Goal: Transaction & Acquisition: Purchase product/service

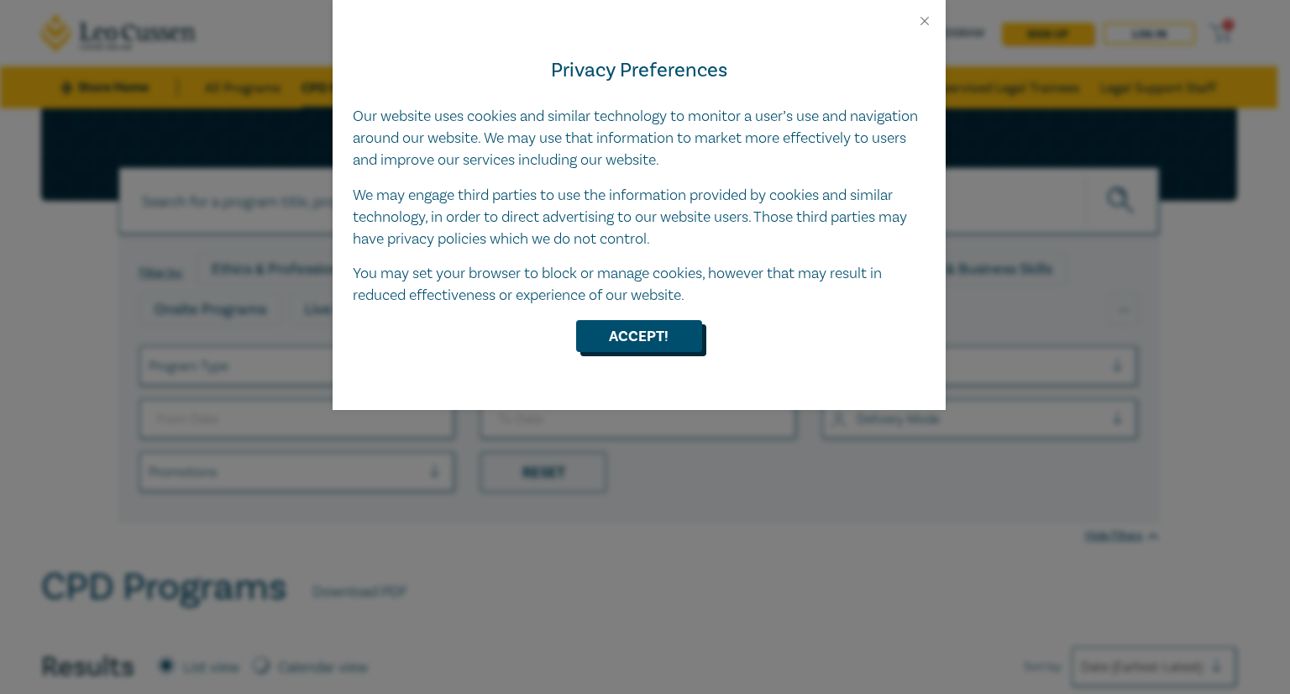
click at [664, 334] on button "Accept!" at bounding box center [639, 336] width 126 height 32
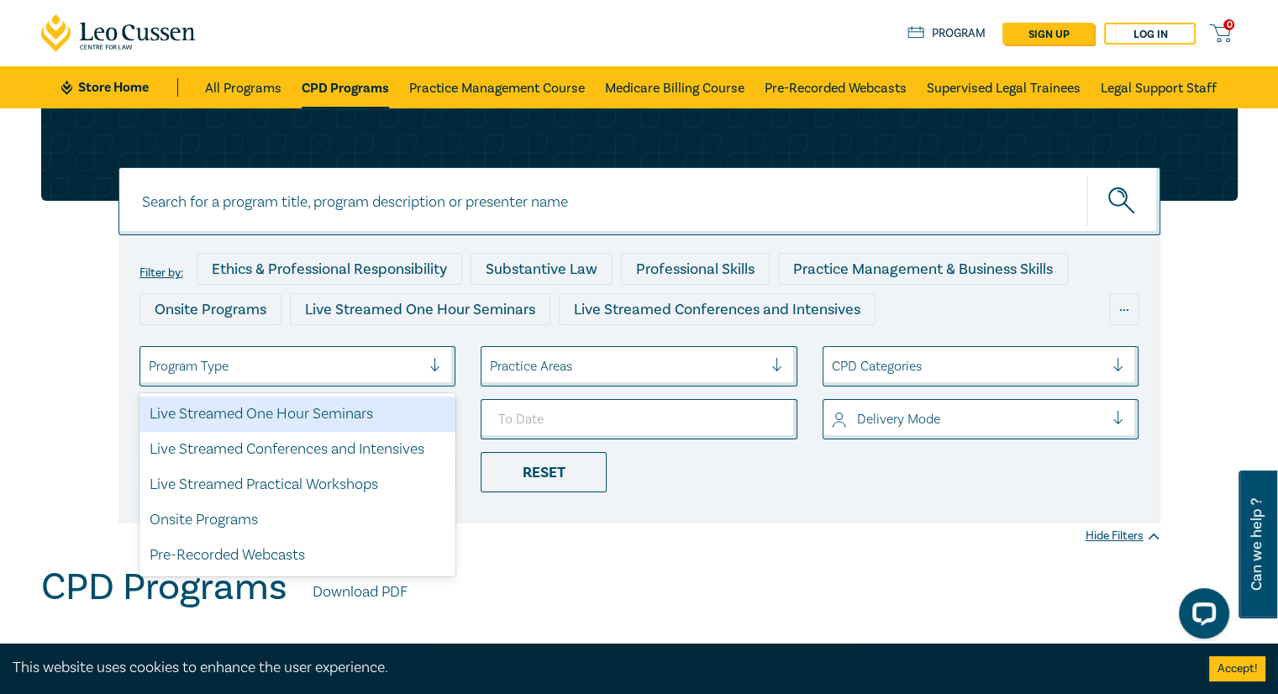
click at [384, 358] on div at bounding box center [285, 366] width 273 height 22
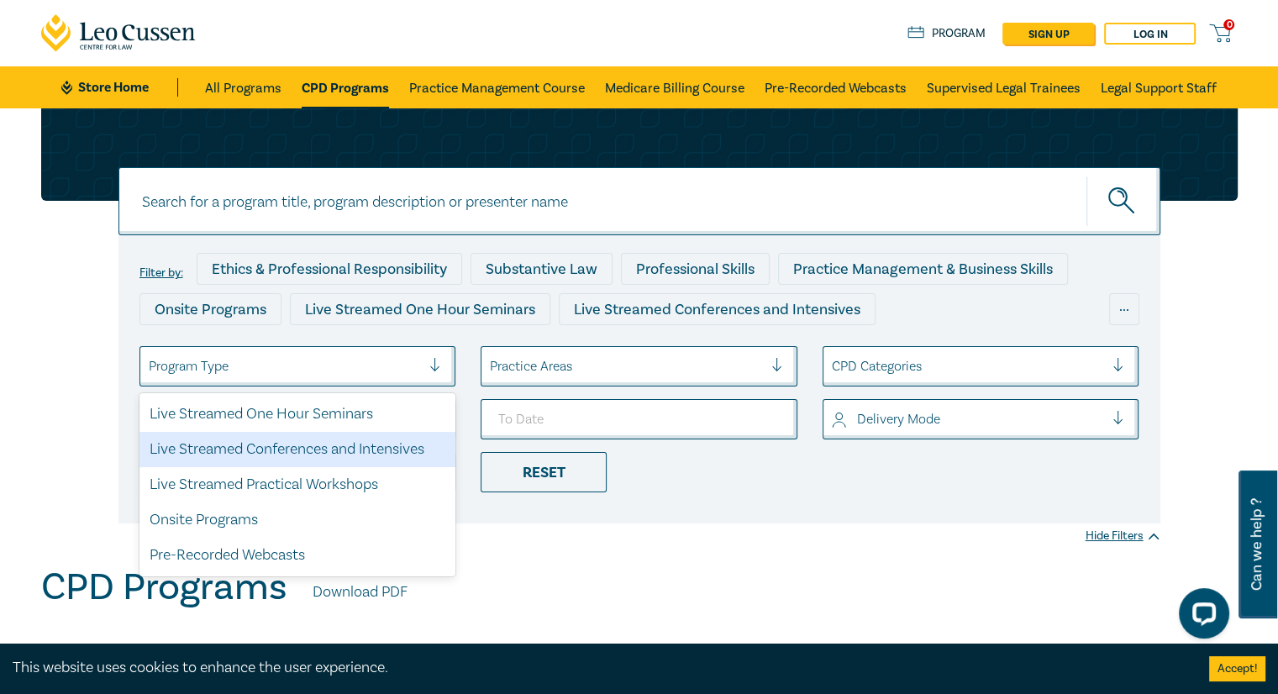
click at [649, 575] on div "CPD Programs Download PDF" at bounding box center [639, 591] width 1196 height 52
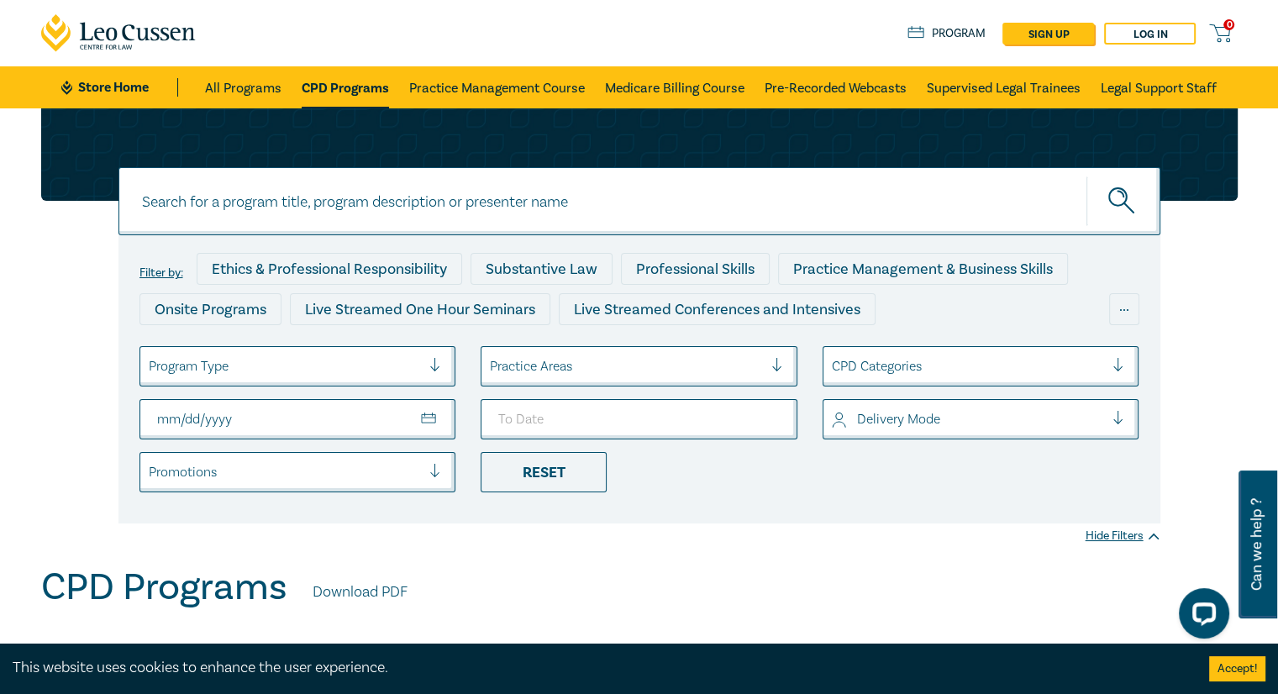
click at [355, 201] on input at bounding box center [639, 201] width 1042 height 68
type input "sale of business intensive"
click at [1086, 176] on button "submit" at bounding box center [1123, 201] width 74 height 51
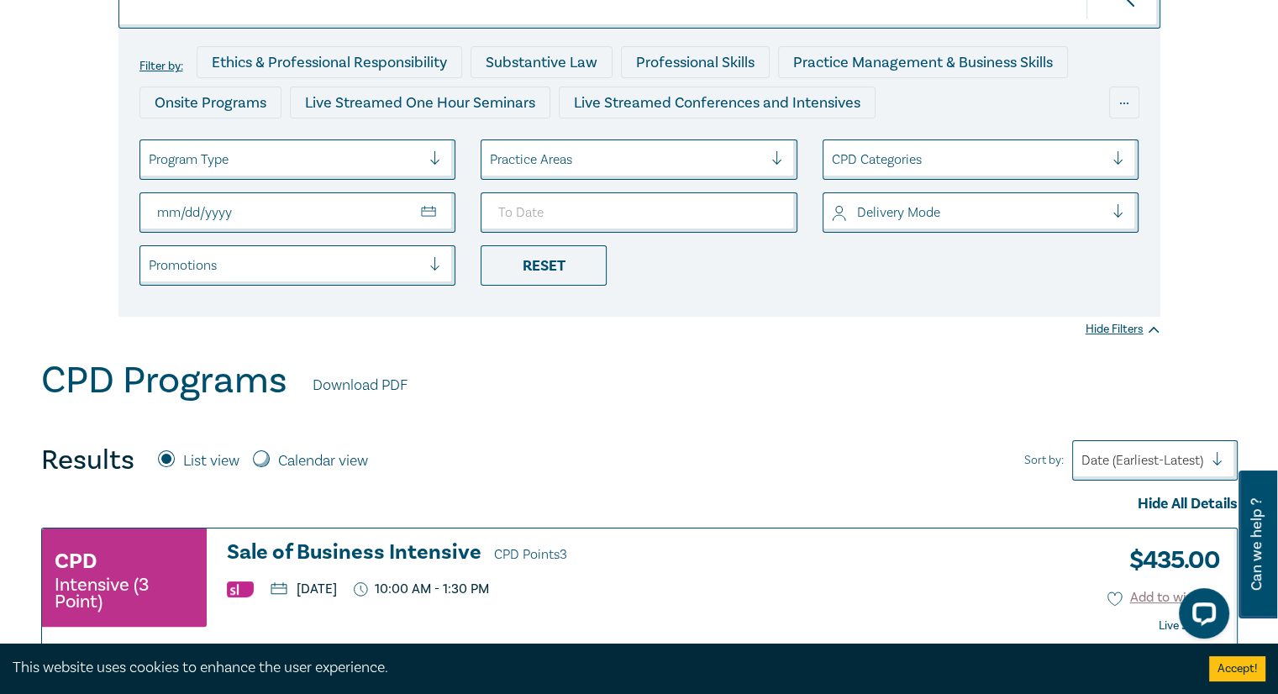
scroll to position [420, 0]
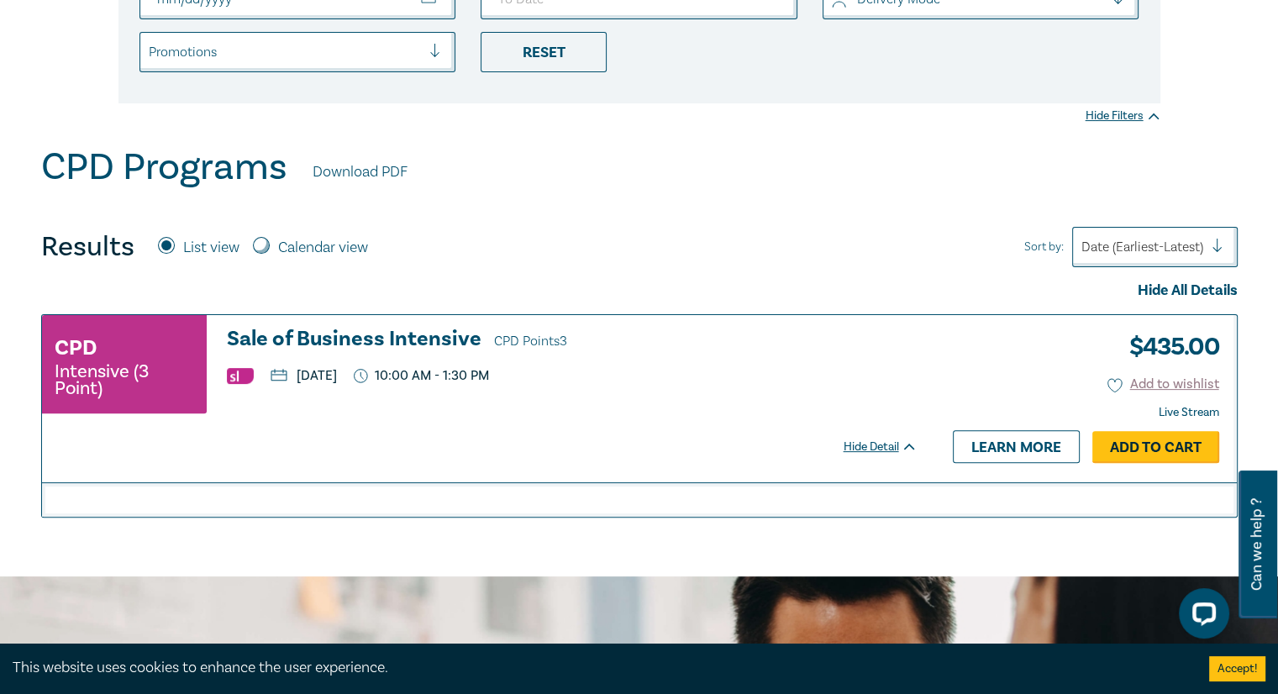
click at [1164, 450] on link "Add to Cart" at bounding box center [1155, 447] width 127 height 32
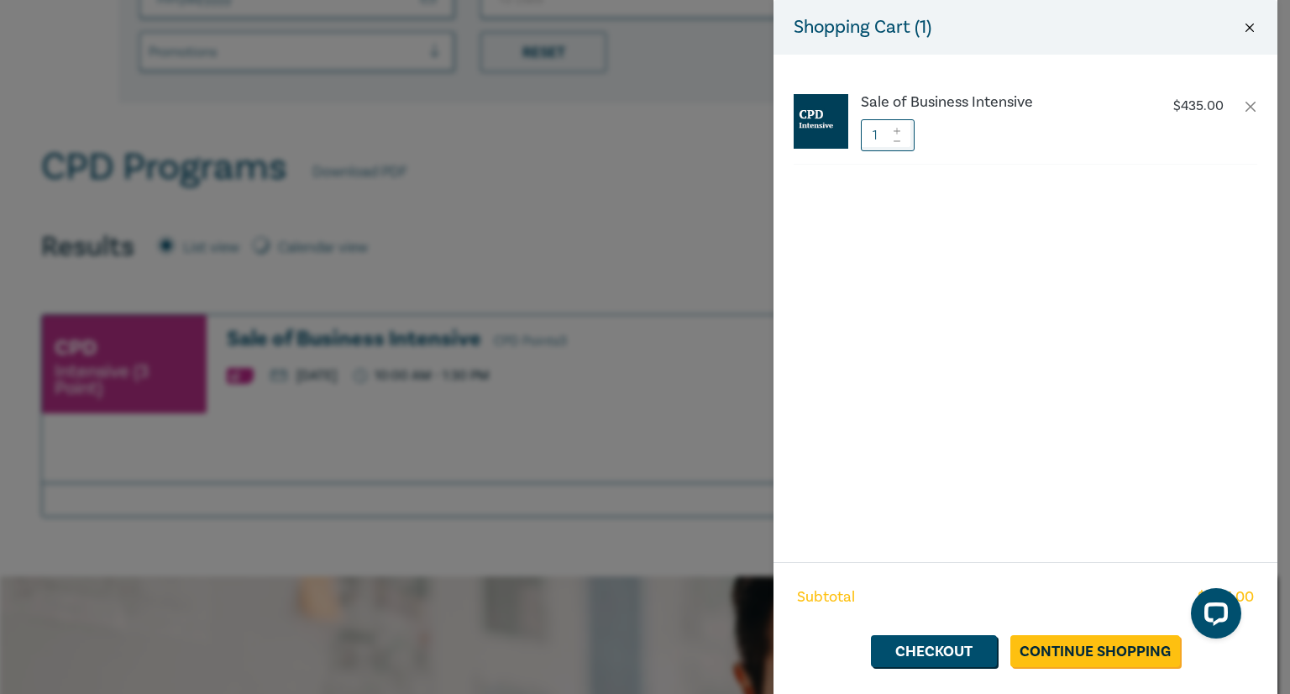
click at [1247, 22] on button "Close" at bounding box center [1249, 27] width 15 height 15
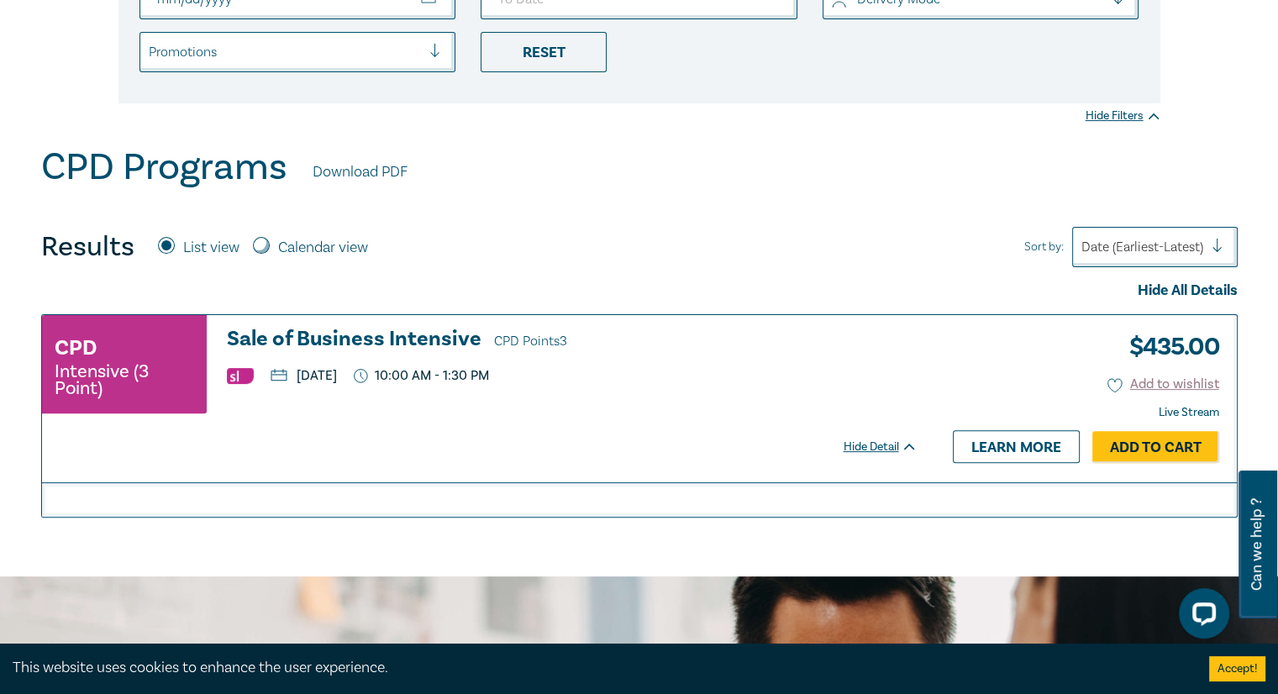
click at [536, 339] on span "CPD Points 3" at bounding box center [530, 341] width 73 height 17
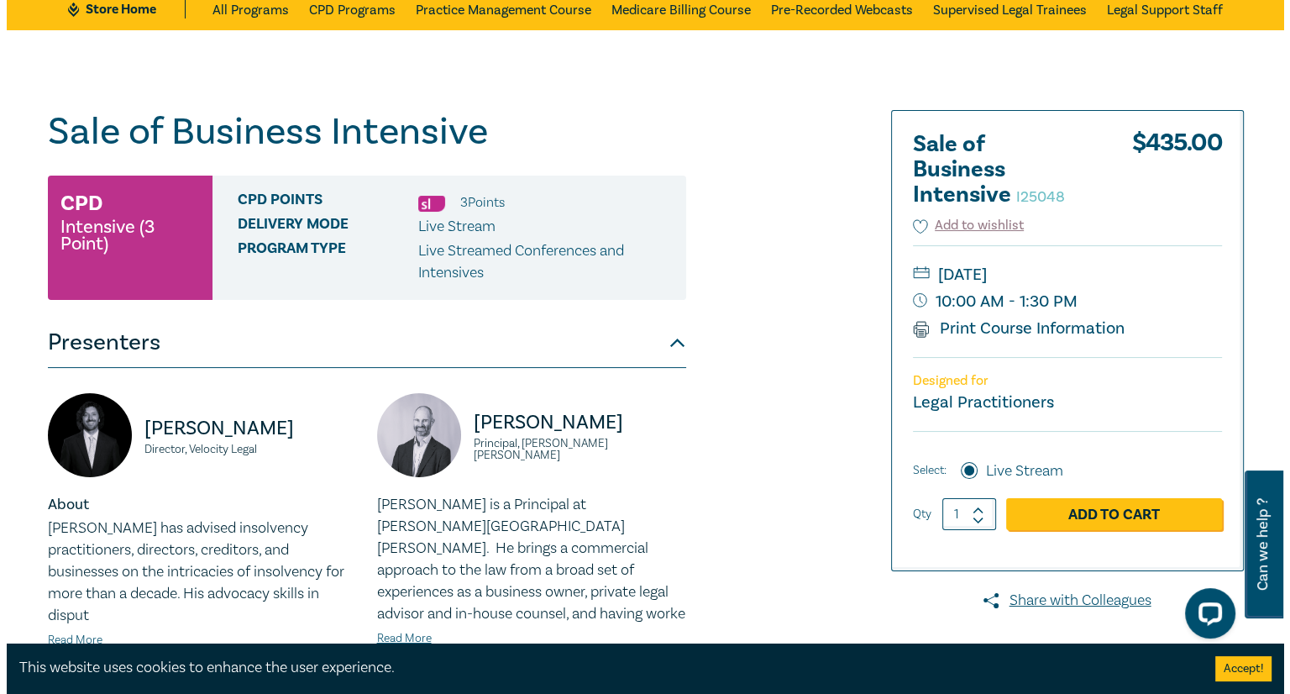
scroll to position [168, 0]
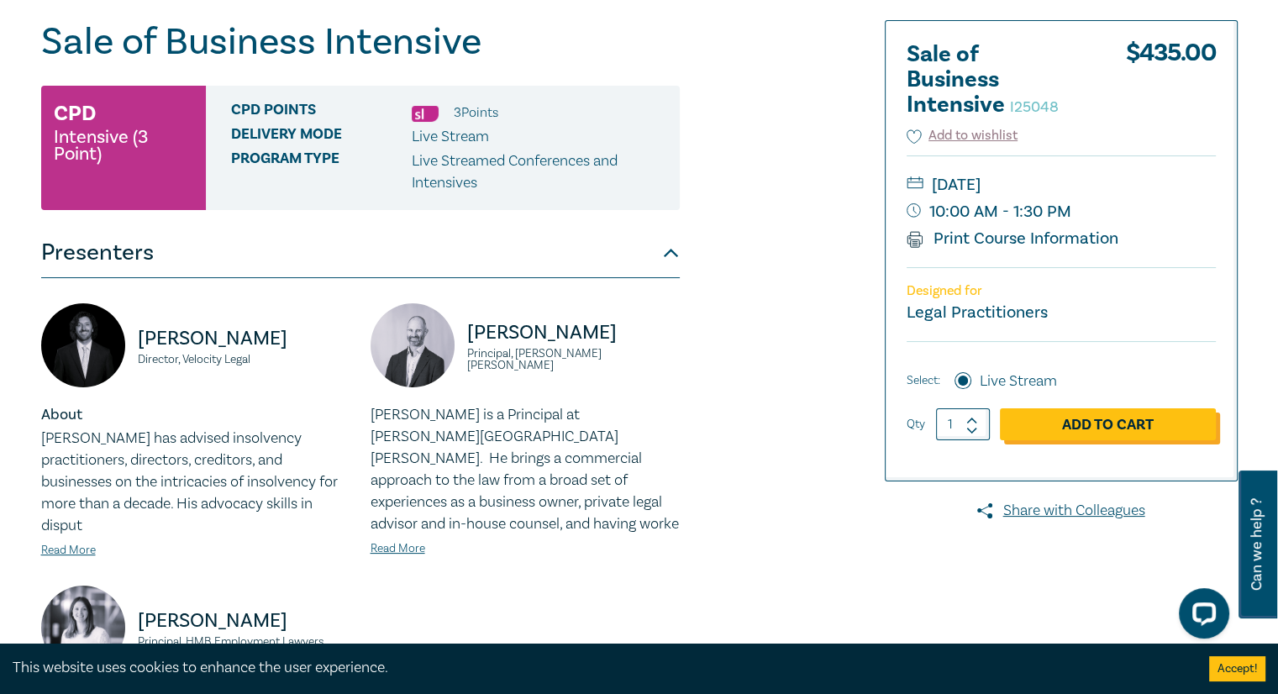
click at [1120, 416] on link "Add to Cart" at bounding box center [1108, 424] width 216 height 32
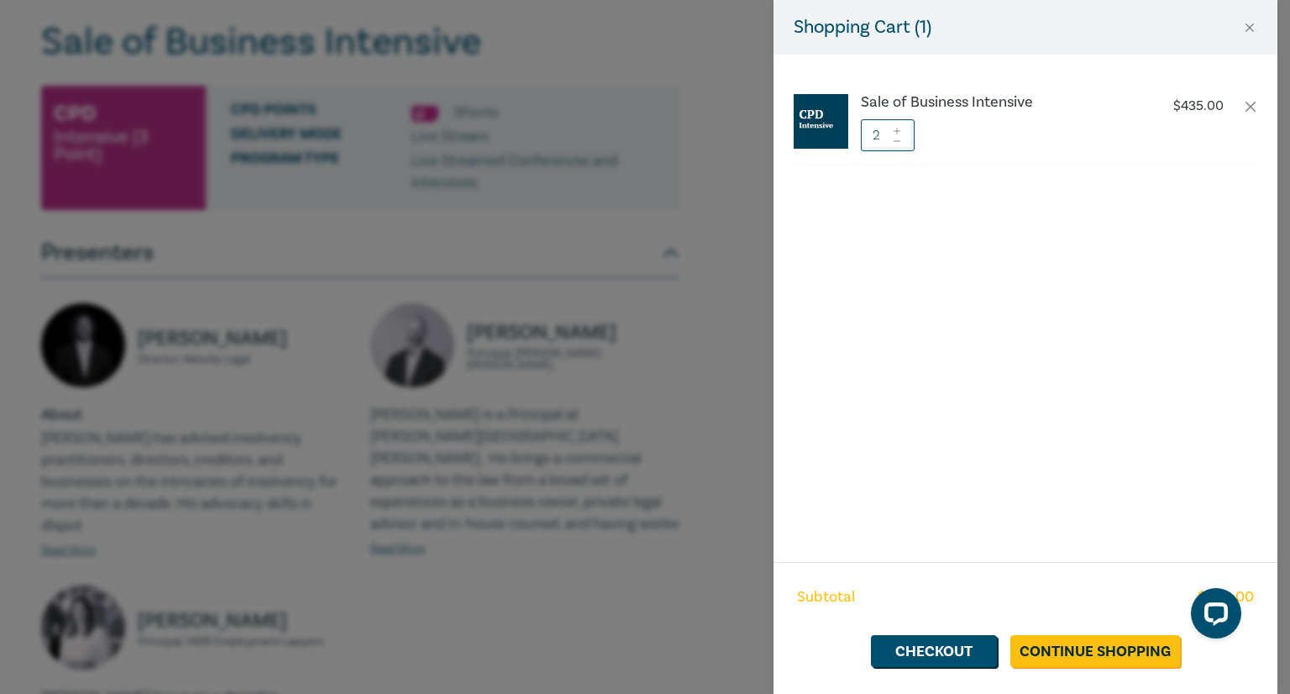
click at [901, 139] on icon at bounding box center [897, 141] width 12 height 7
click at [902, 126] on span at bounding box center [897, 130] width 12 height 10
click at [894, 141] on icon at bounding box center [897, 141] width 12 height 7
click at [979, 636] on link "Checkout" at bounding box center [934, 651] width 126 height 32
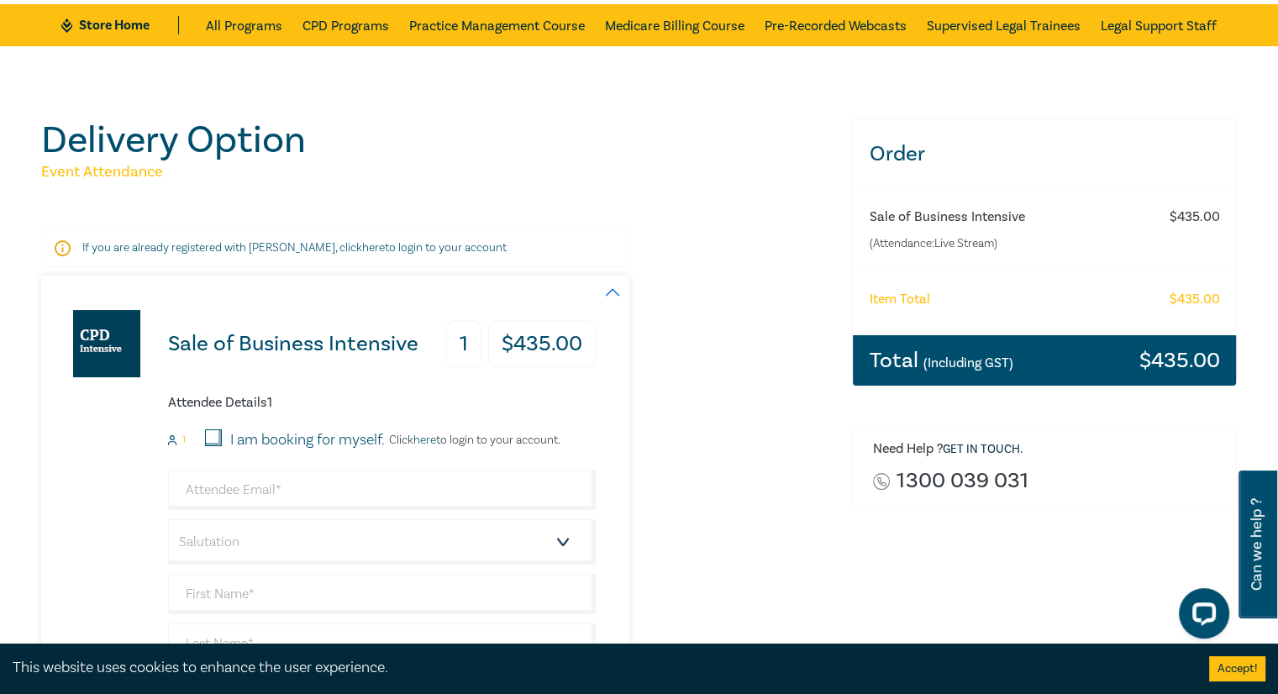
scroll to position [336, 0]
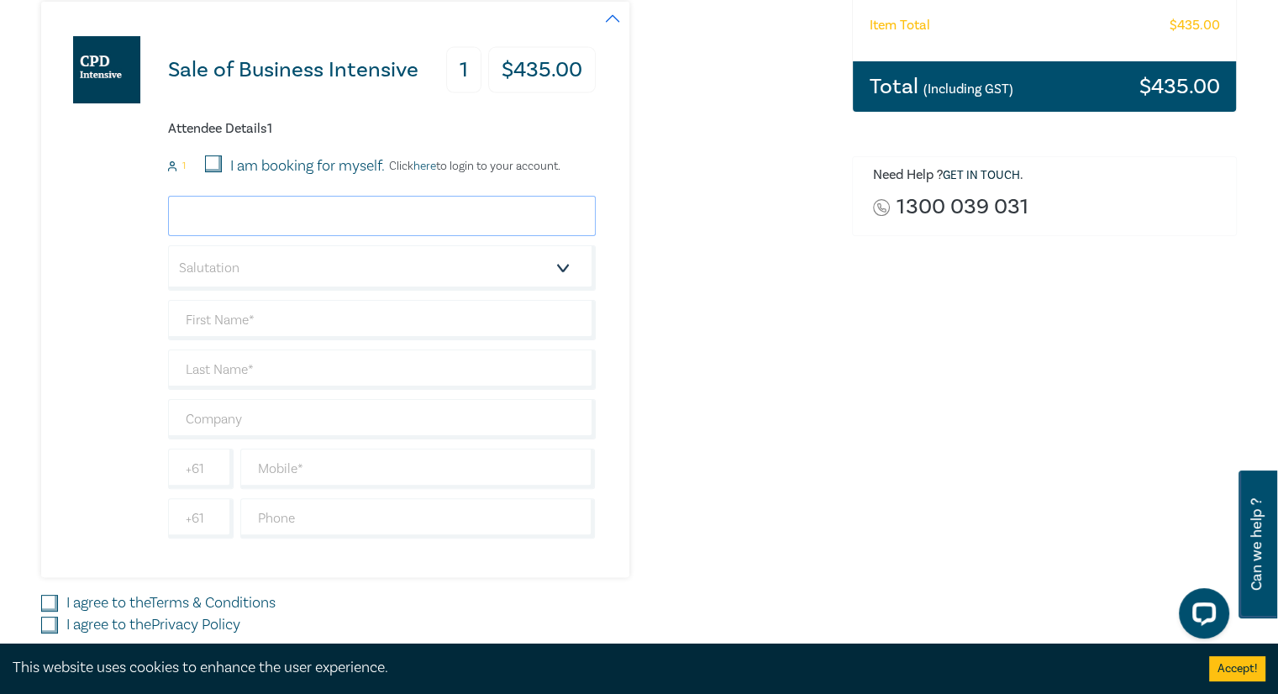
click at [354, 197] on input "email" at bounding box center [382, 216] width 428 height 40
type input "simon@tohmelawyers.com.au"
click at [261, 270] on select "Salutation Mr. Mrs. Ms. Miss Dr. Prof. Other" at bounding box center [382, 267] width 428 height 45
select select "Mr."
click at [168, 245] on select "Salutation Mr. Mrs. Ms. Miss Dr. Prof. Other" at bounding box center [382, 267] width 428 height 45
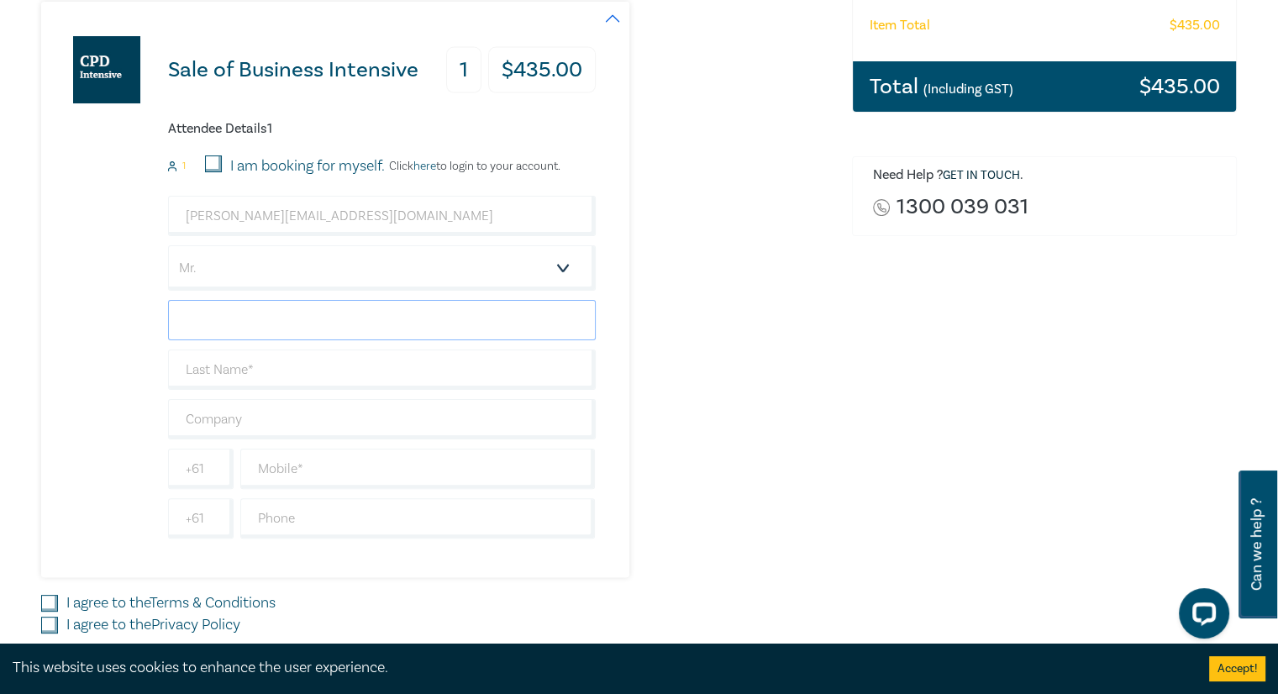
click at [299, 328] on input "text" at bounding box center [382, 320] width 428 height 40
type input "Simon"
type input "Younan"
click at [262, 413] on input "text" at bounding box center [382, 419] width 428 height 40
type input "Tohme Lawyers"
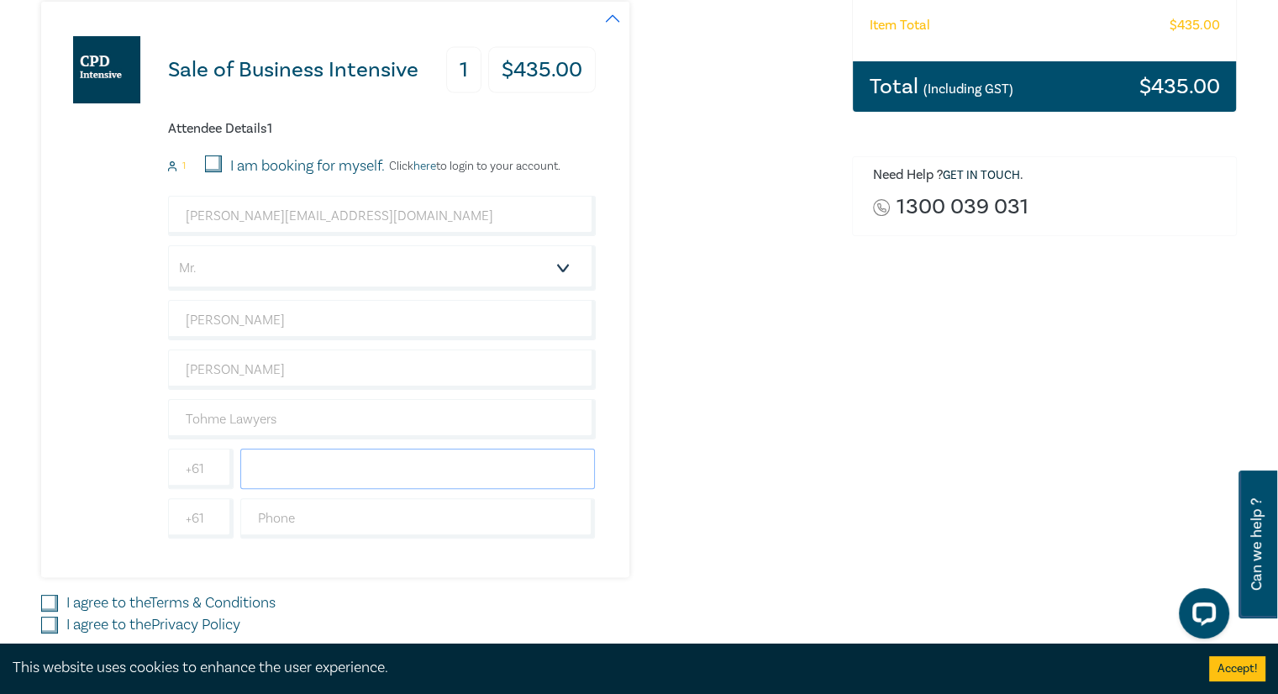
click at [265, 469] on input "text" at bounding box center [417, 469] width 355 height 40
type input "0413 534 409"
click at [302, 518] on input "text" at bounding box center [417, 518] width 355 height 40
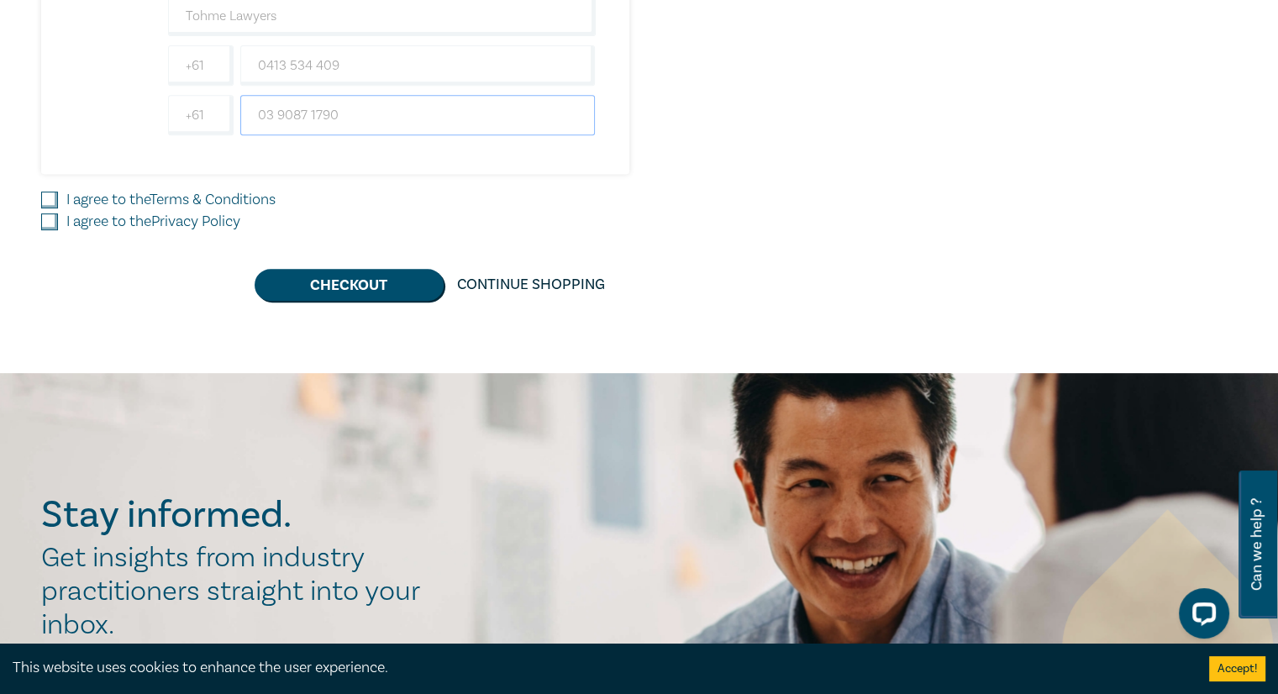
scroll to position [756, 0]
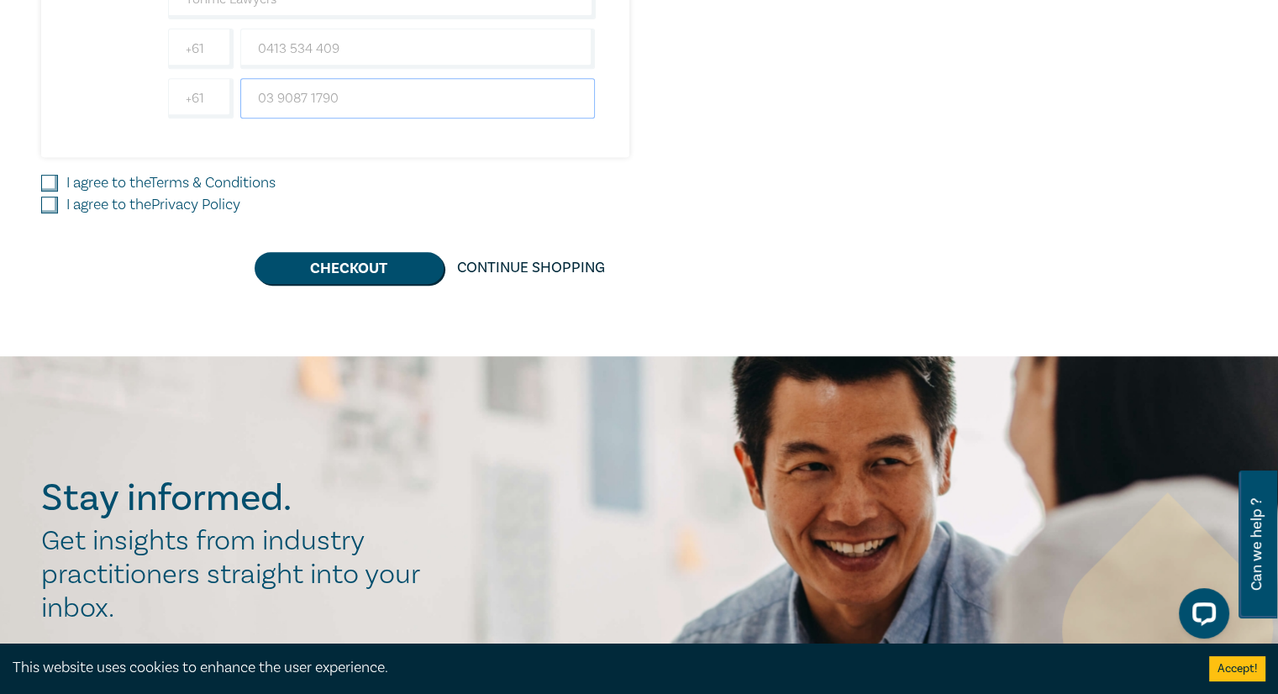
type input "03 9087 1790"
click at [47, 179] on input "I agree to the Terms & Conditions" at bounding box center [49, 183] width 17 height 17
checkbox input "true"
click at [46, 205] on input "I agree to the Privacy Policy" at bounding box center [49, 205] width 17 height 17
checkbox input "true"
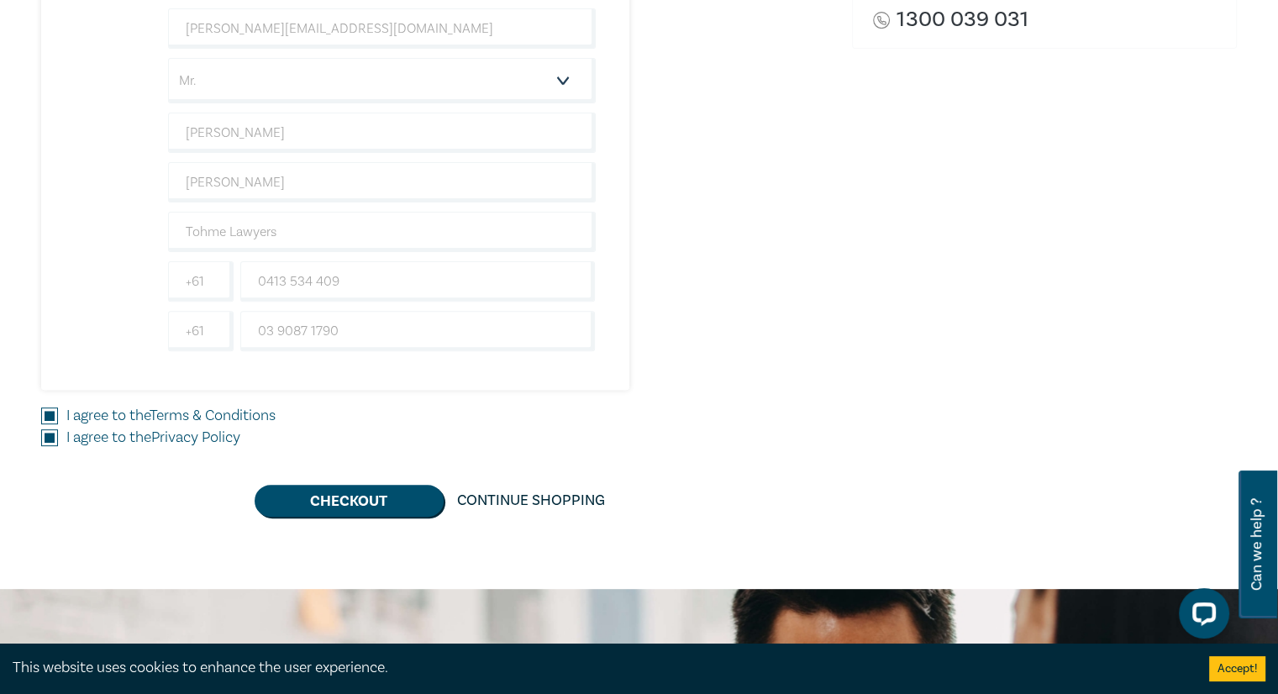
scroll to position [588, 0]
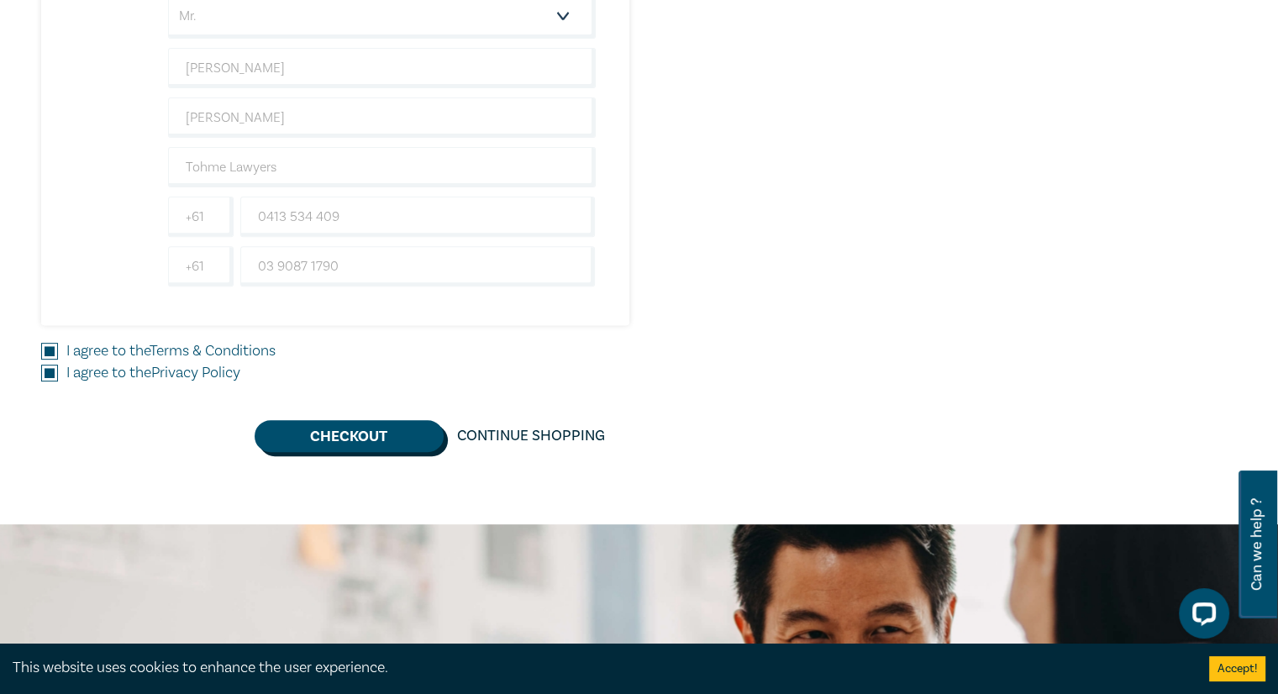
click at [402, 428] on button "Checkout" at bounding box center [349, 436] width 189 height 32
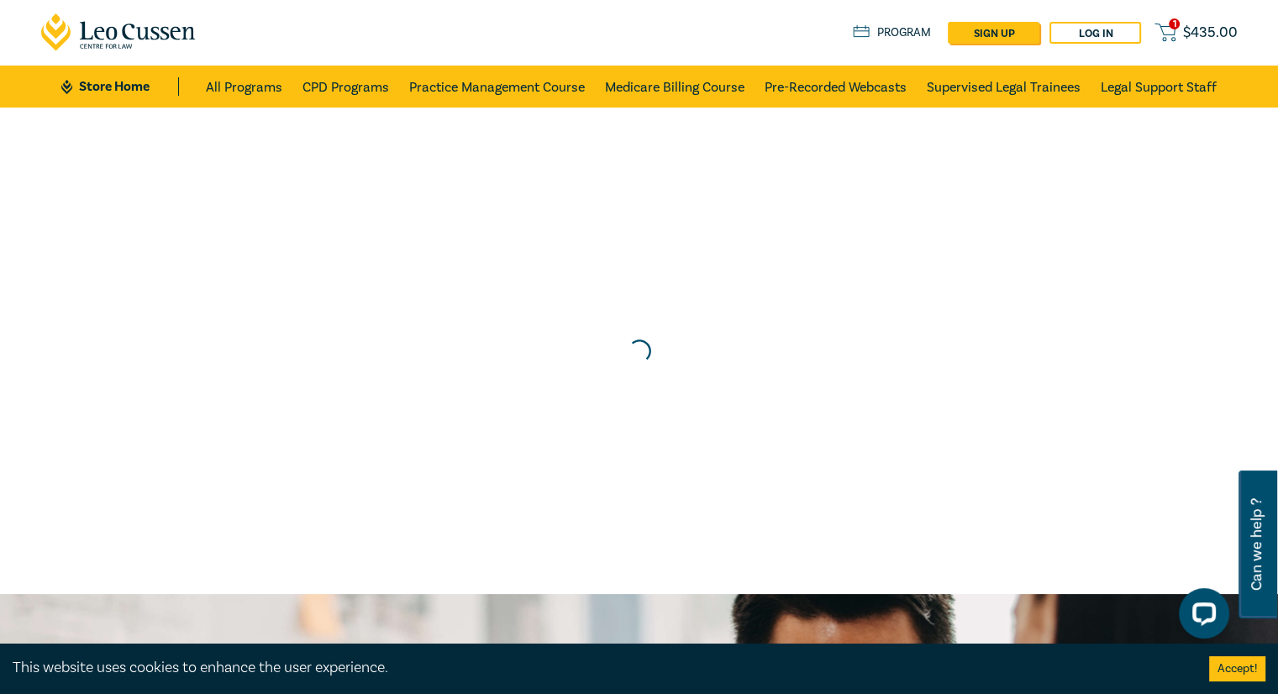
scroll to position [0, 0]
